Goal: Use online tool/utility: Utilize a website feature to perform a specific function

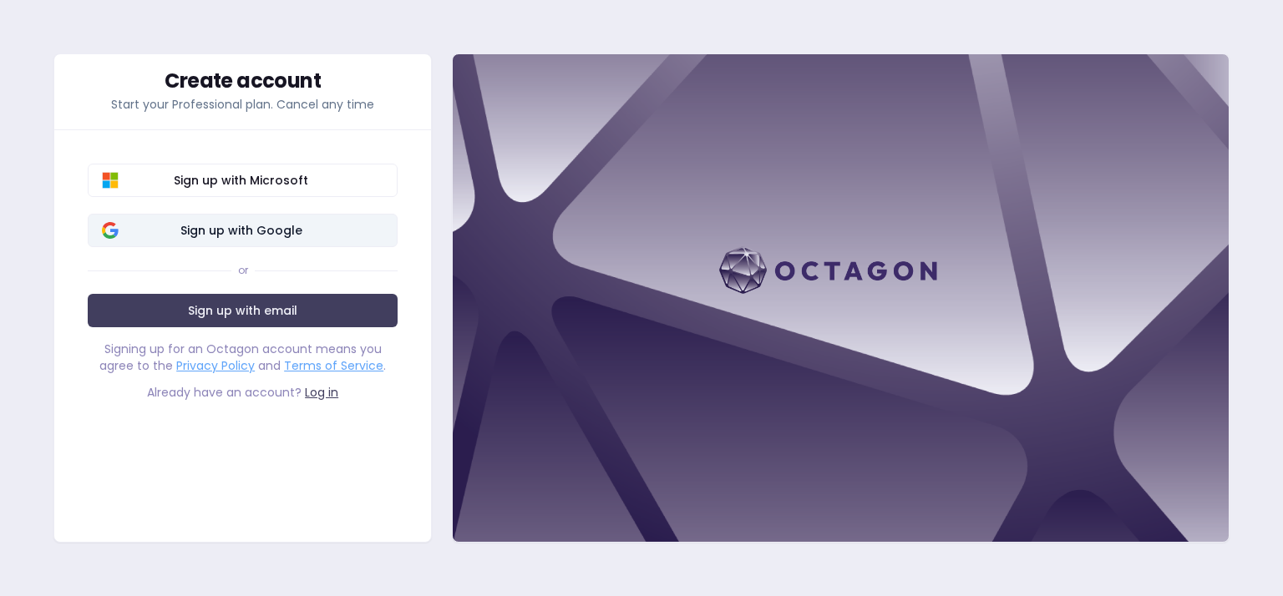
click at [311, 225] on span "Sign up with Google" at bounding box center [241, 230] width 285 height 17
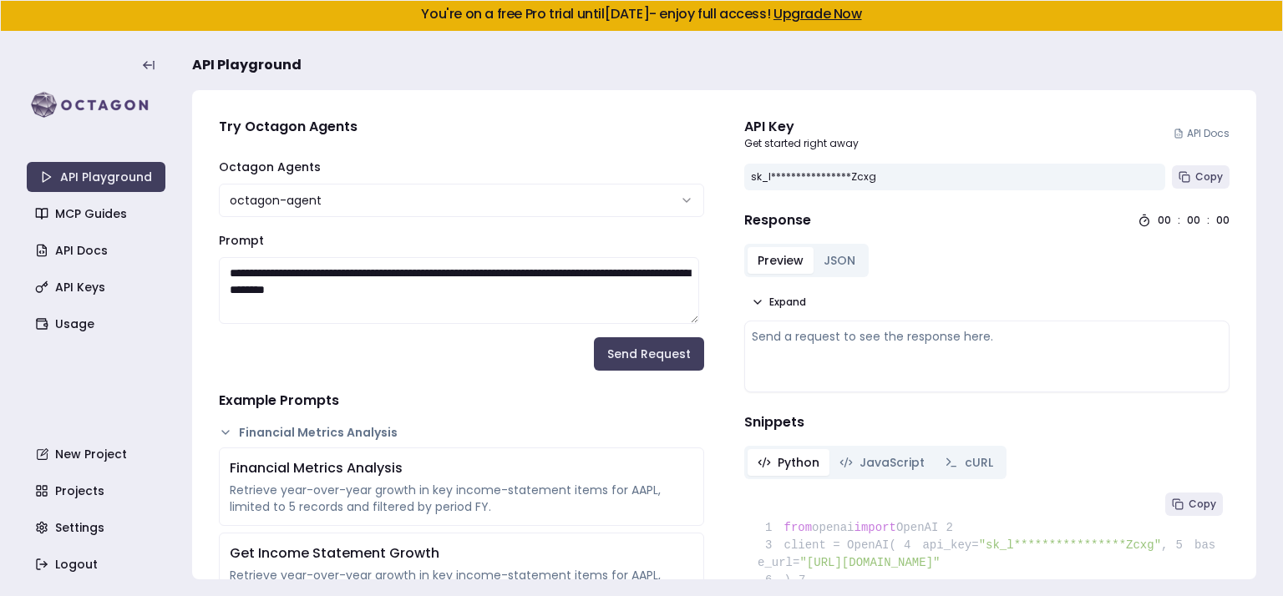
click at [675, 198] on html "**********" at bounding box center [641, 298] width 1283 height 596
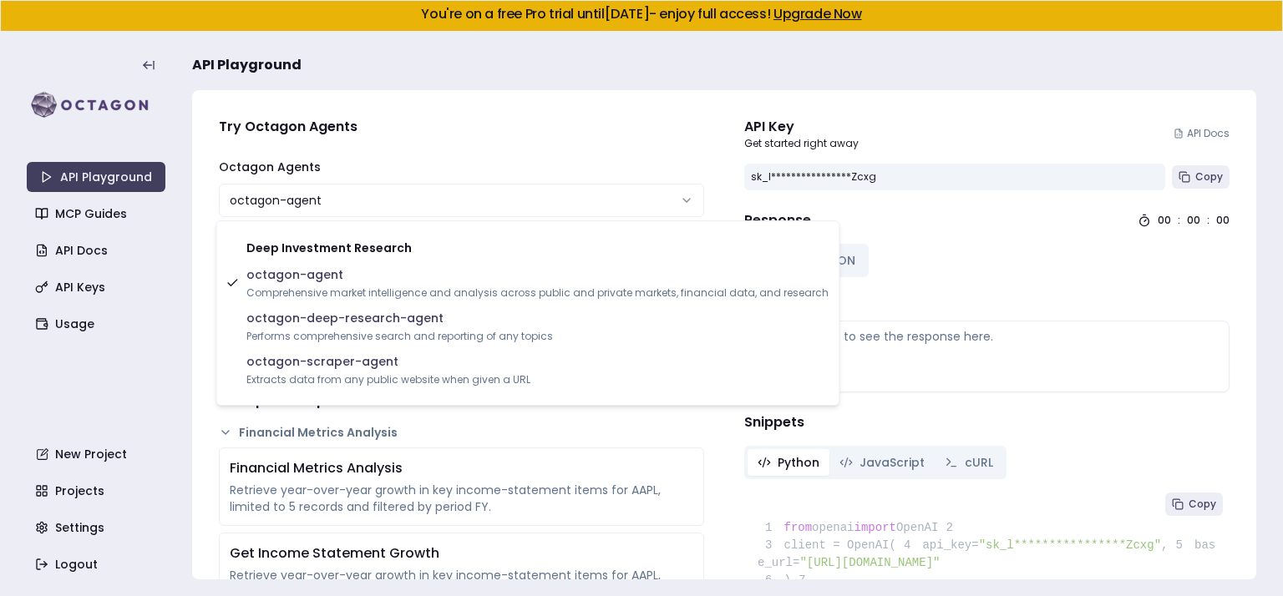
select select "**********"
type textarea "**********"
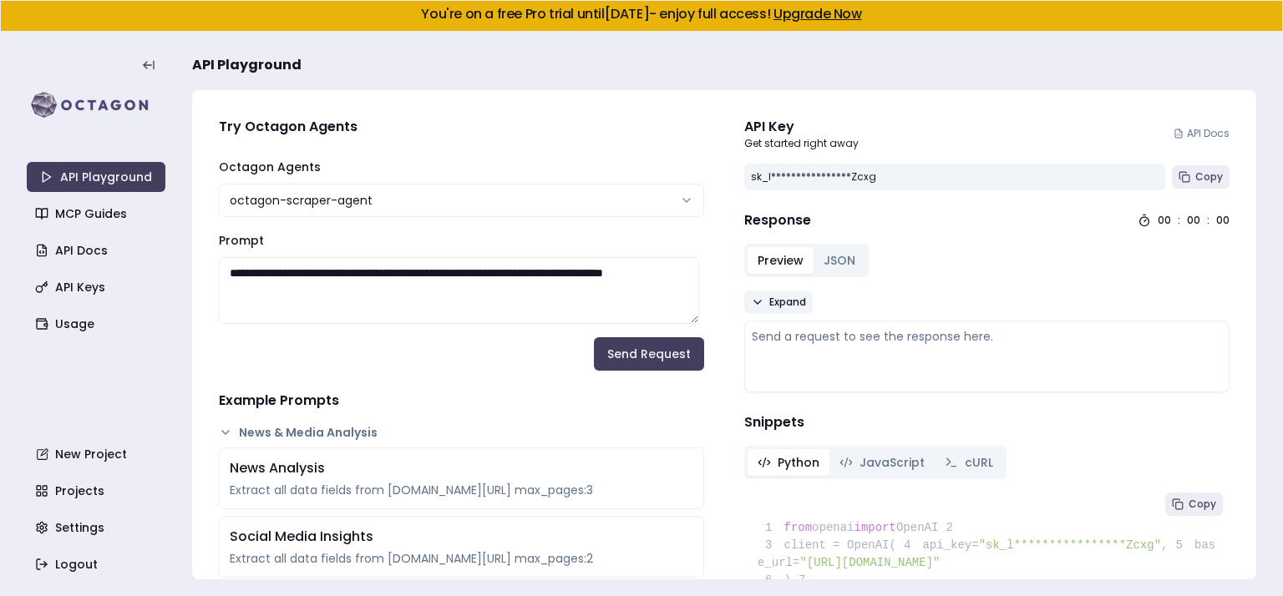
click at [744, 304] on button "Expand" at bounding box center [778, 302] width 68 height 23
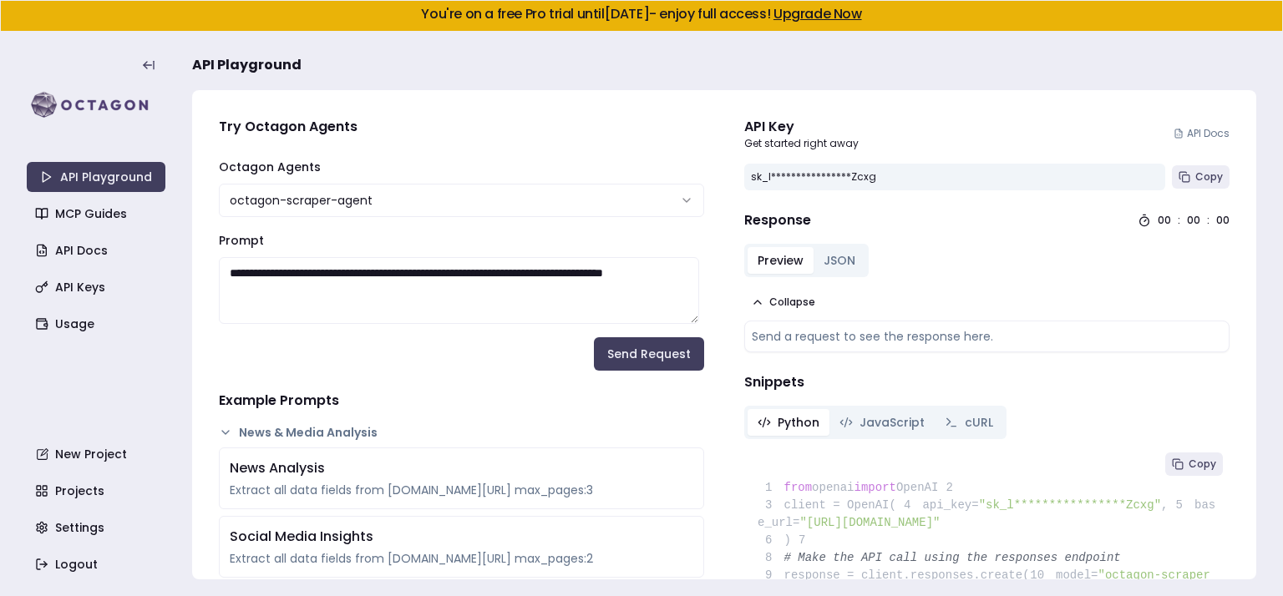
drag, startPoint x: 856, startPoint y: 261, endPoint x: 847, endPoint y: 262, distance: 9.2
click at [855, 262] on div "Preview JSON" at bounding box center [806, 260] width 124 height 33
click at [847, 263] on button "JSON" at bounding box center [839, 260] width 52 height 27
click at [753, 256] on button "Preview" at bounding box center [780, 260] width 66 height 27
click at [828, 259] on button "JSON" at bounding box center [839, 260] width 52 height 27
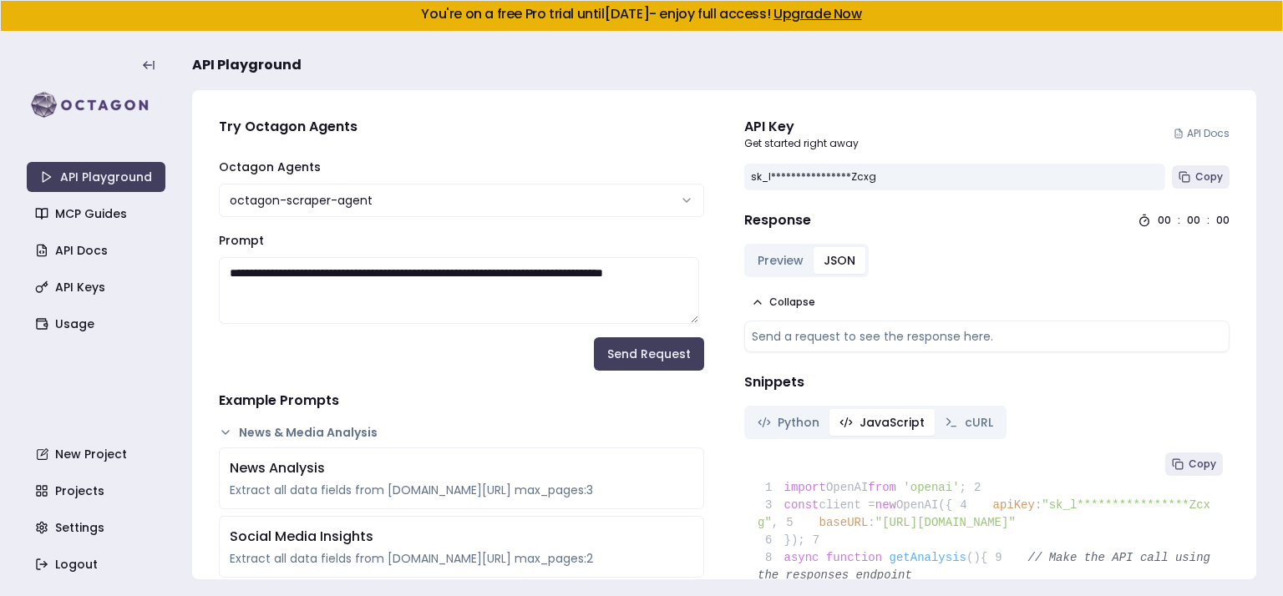
click at [884, 427] on span "JavaScript" at bounding box center [891, 422] width 65 height 17
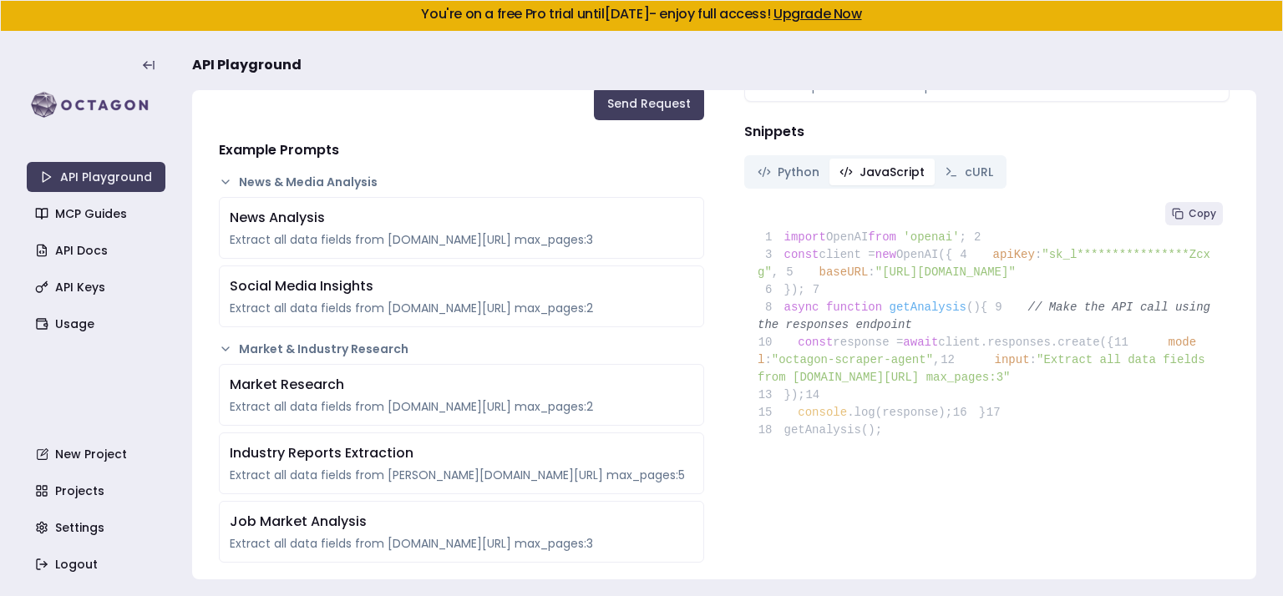
scroll to position [167, 0]
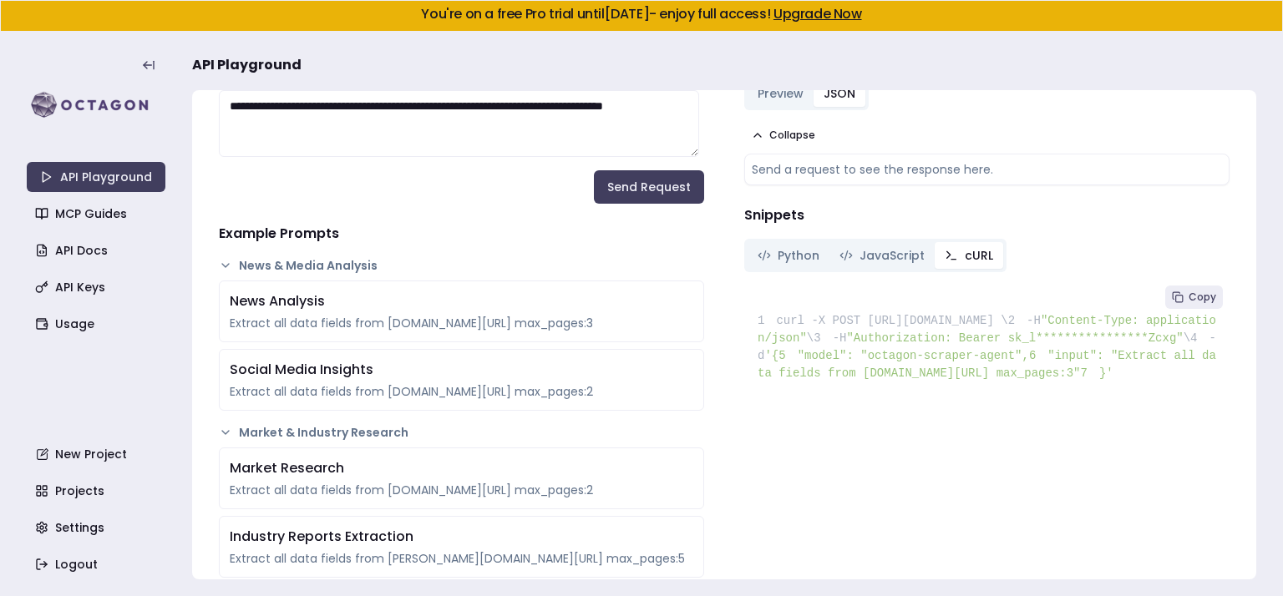
click at [976, 261] on span "cURL" at bounding box center [979, 255] width 28 height 17
click at [780, 253] on span "Python" at bounding box center [798, 255] width 42 height 17
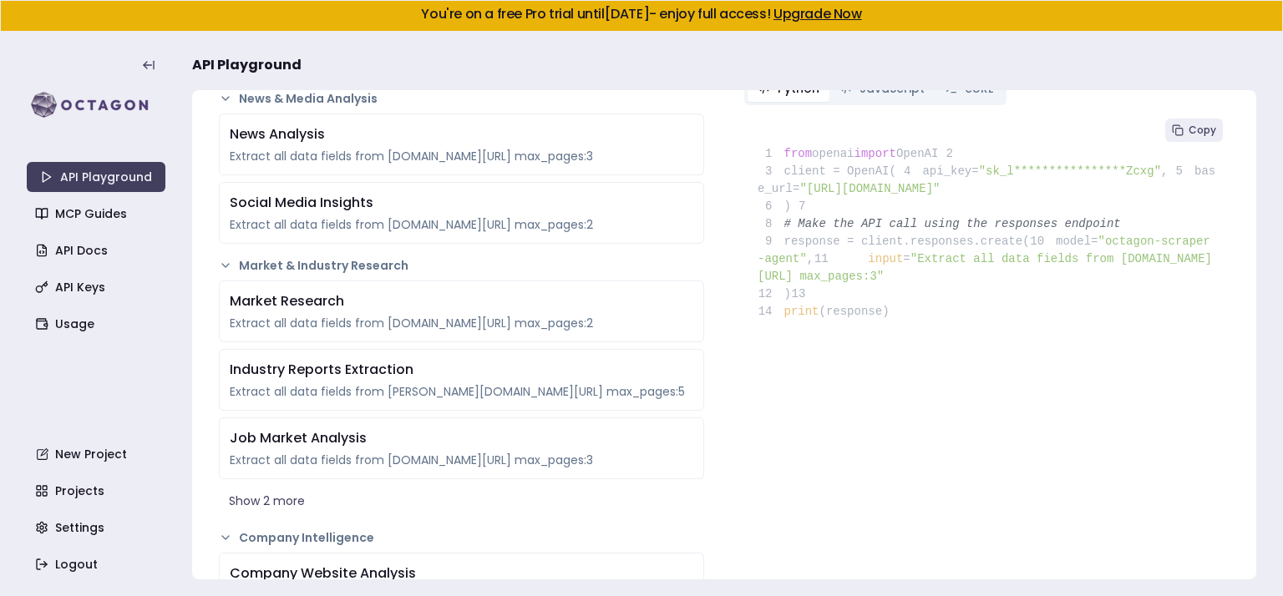
scroll to position [0, 0]
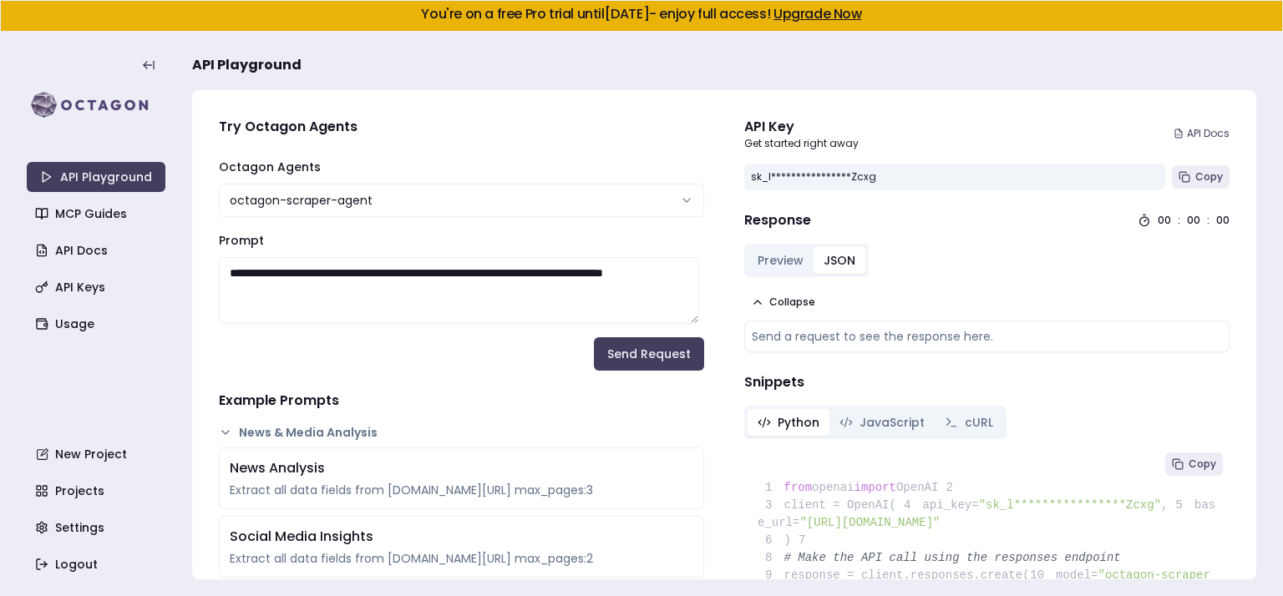
click at [1183, 134] on link "API Docs" at bounding box center [1201, 133] width 56 height 13
